Goal: Transaction & Acquisition: Purchase product/service

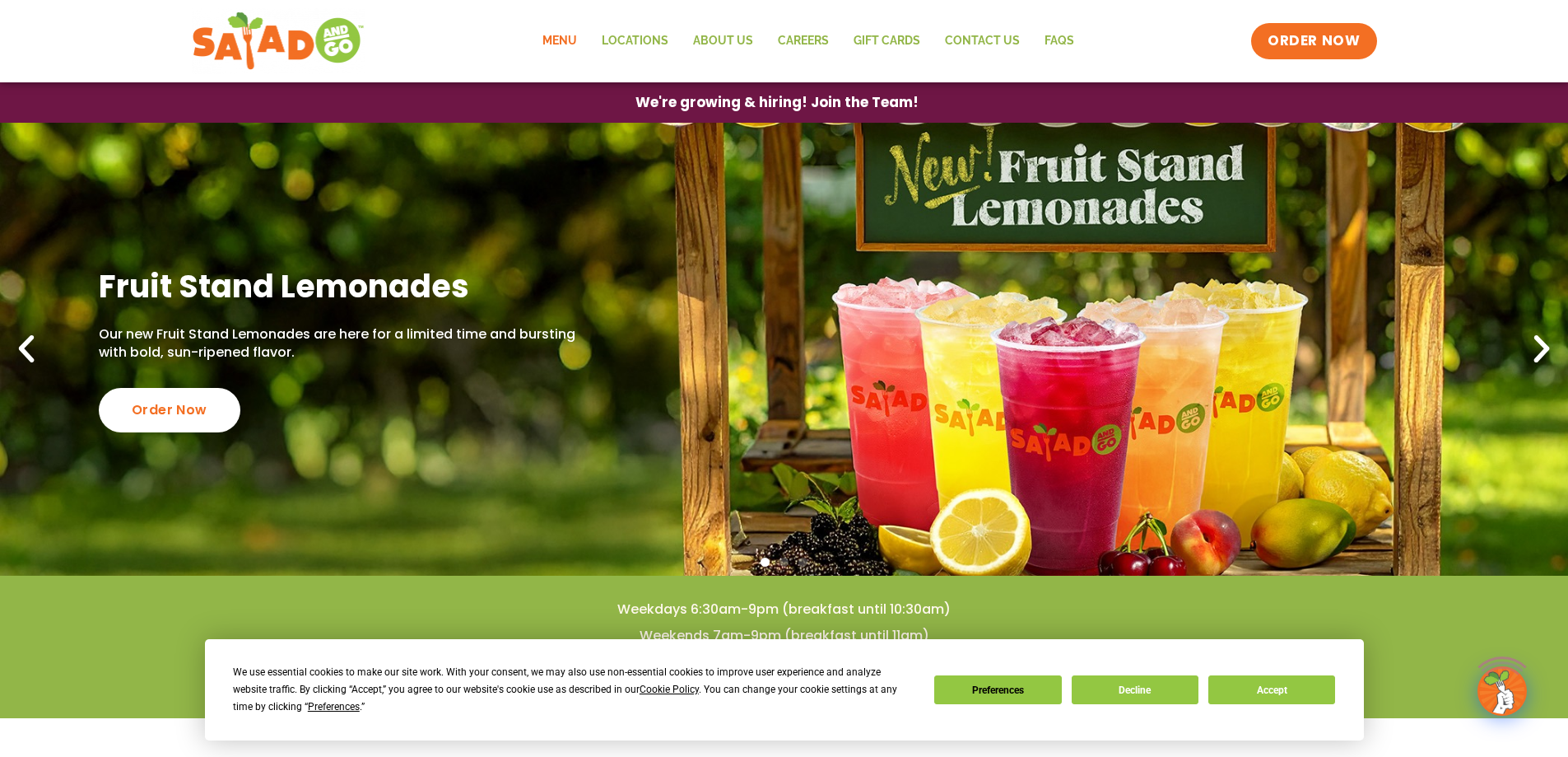
click at [572, 40] on link "Menu" at bounding box center [559, 40] width 59 height 37
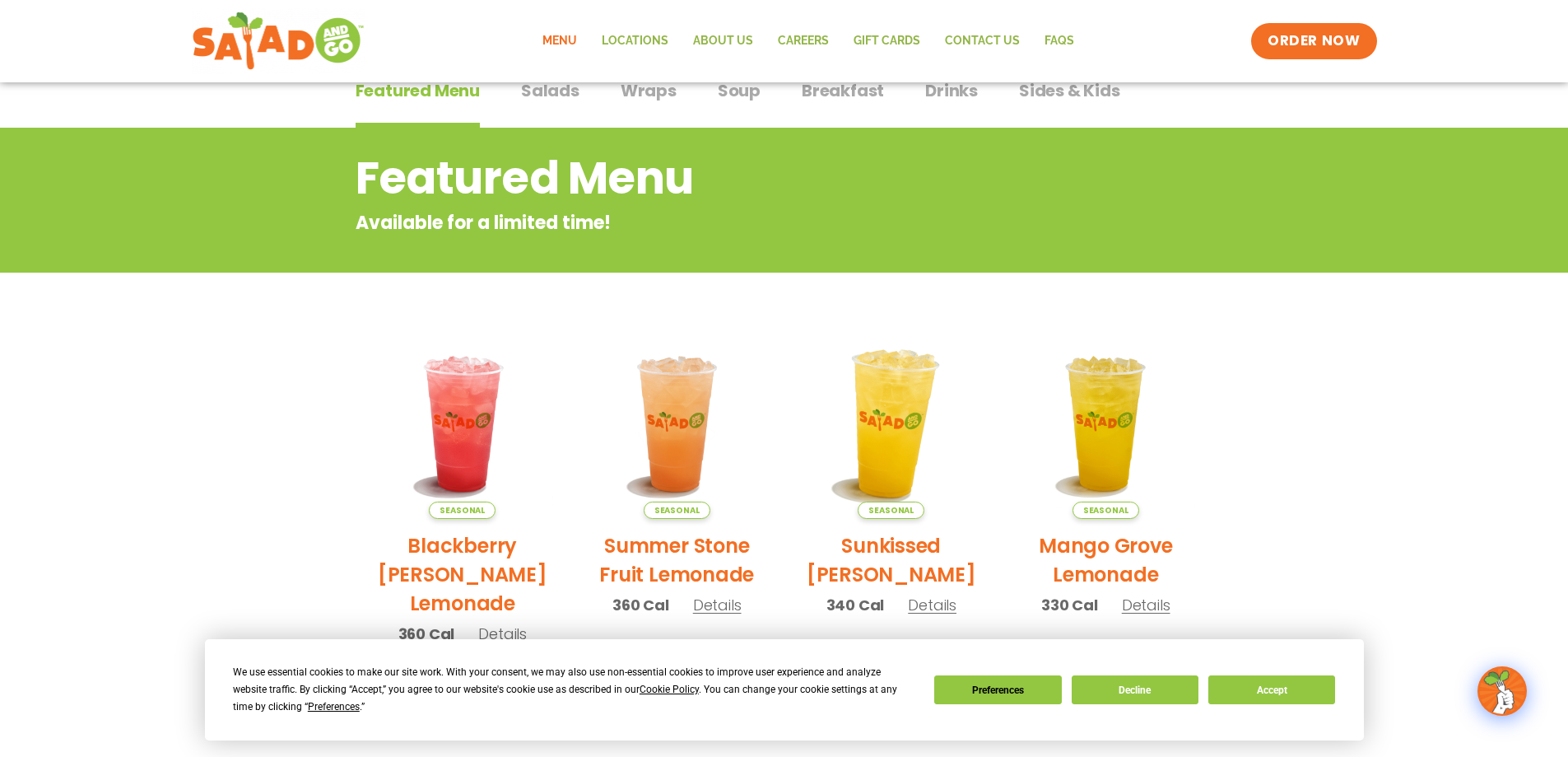
scroll to position [135, 0]
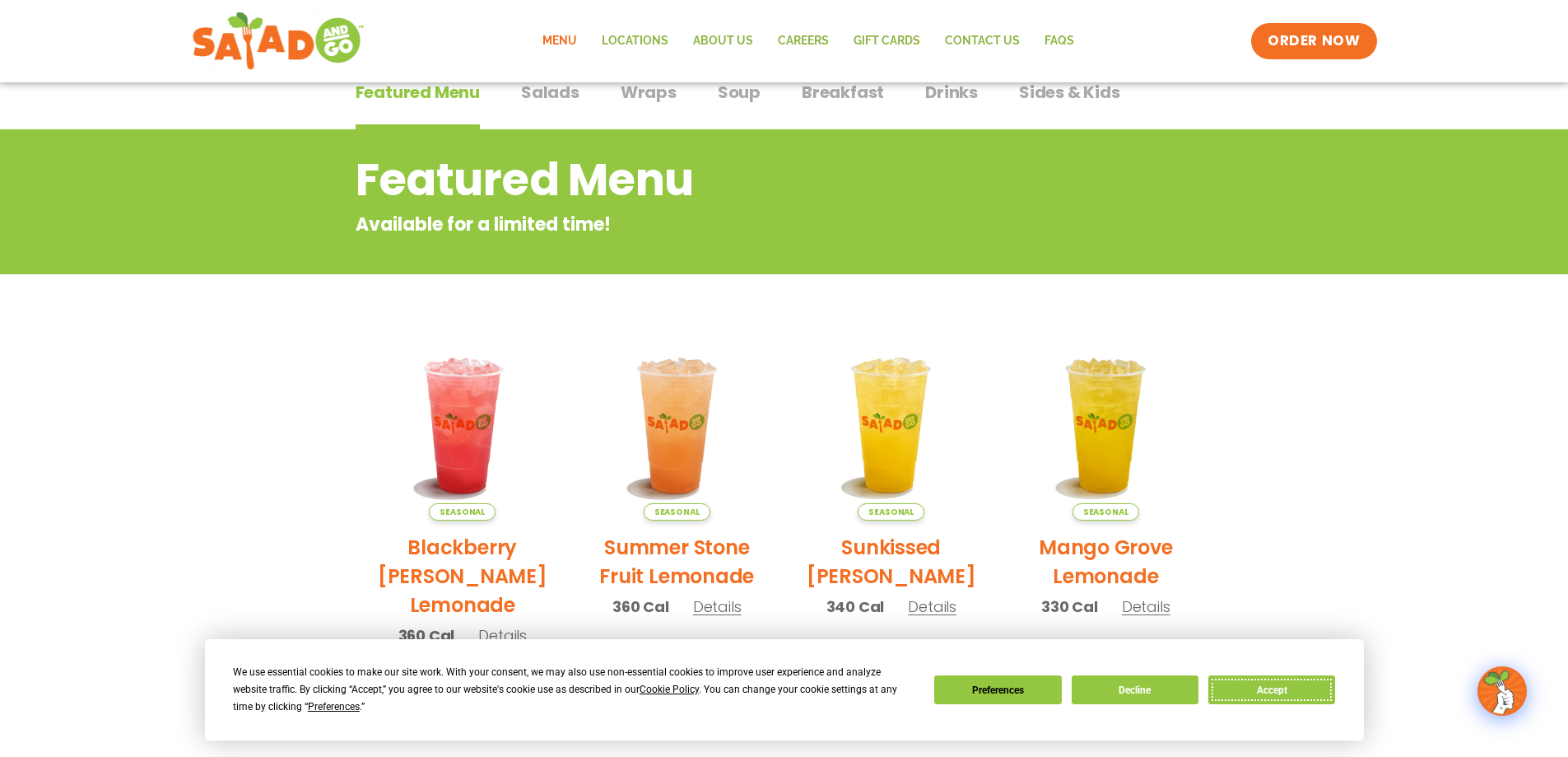
click at [1245, 683] on button "Accept" at bounding box center [1271, 689] width 127 height 29
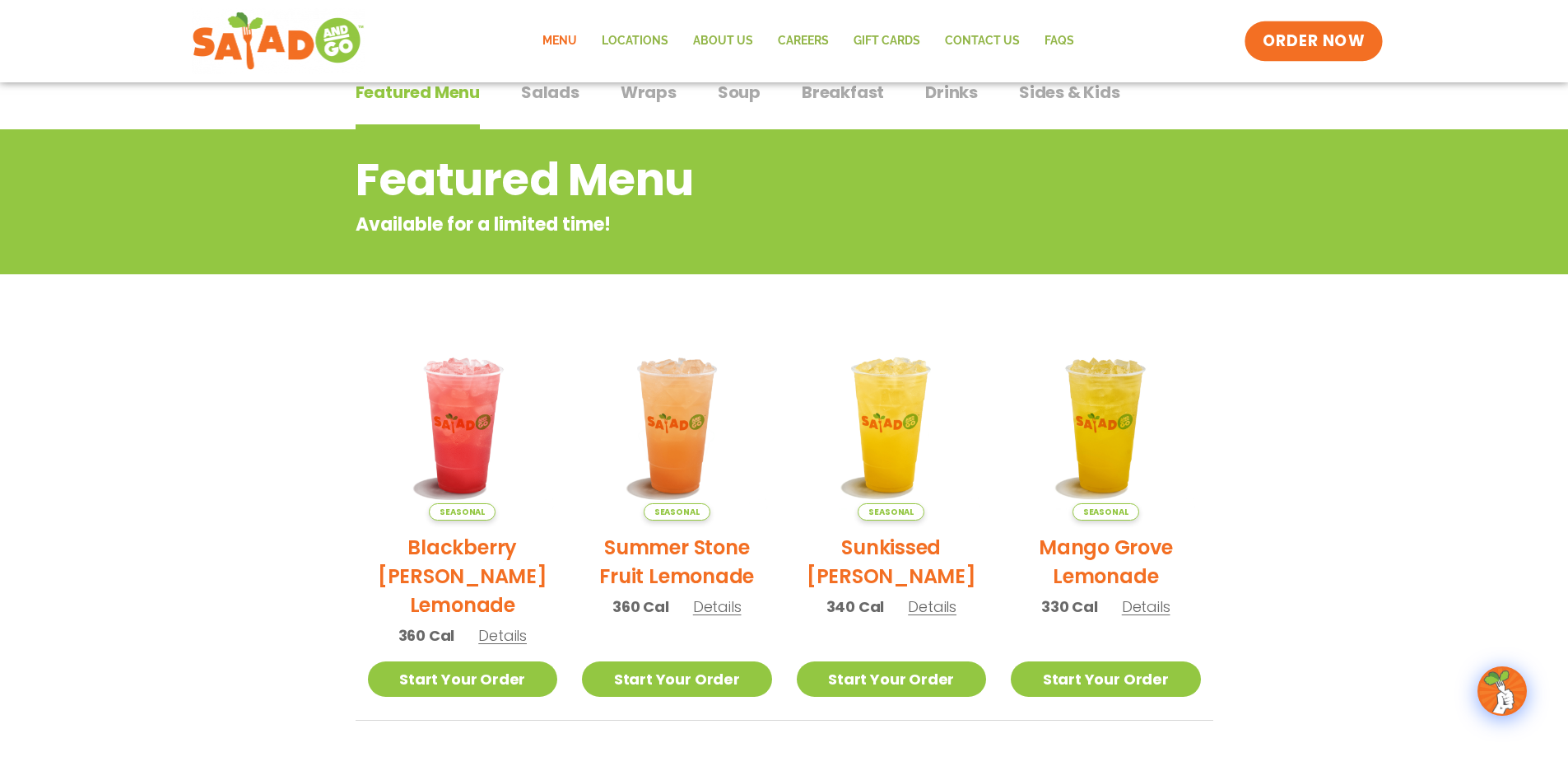
click at [1294, 37] on span "ORDER NOW" at bounding box center [1313, 40] width 102 height 21
